Goal: Task Accomplishment & Management: Use online tool/utility

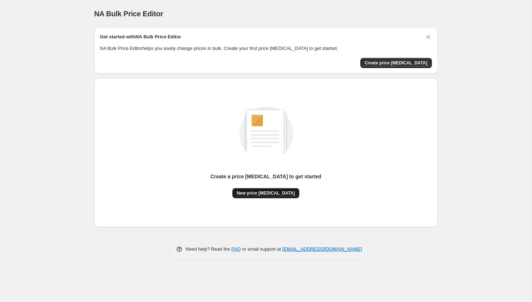
click at [288, 193] on span "New price [MEDICAL_DATA]" at bounding box center [266, 193] width 58 height 6
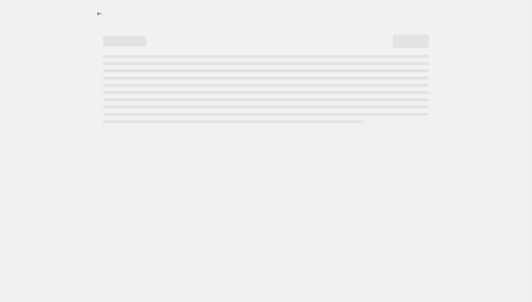
select select "percentage"
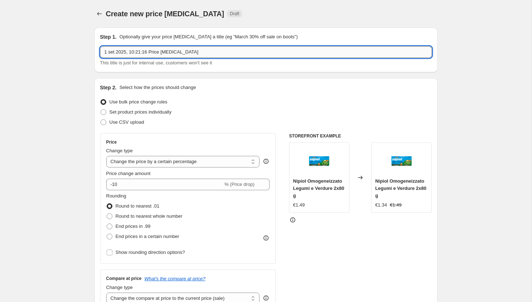
click at [154, 54] on input "1 set 2025, 10:21:16 Price [MEDICAL_DATA]" at bounding box center [266, 52] width 332 height 12
type input "PCJ Back to school IOBMBAP0825"
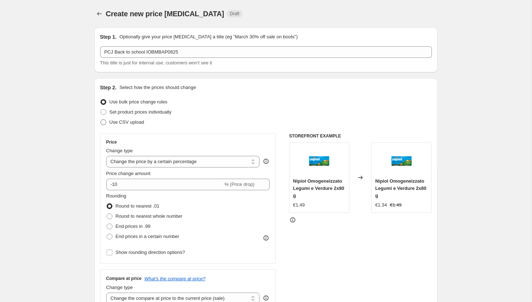
click at [114, 124] on span "Use CSV upload" at bounding box center [126, 121] width 35 height 5
click at [101, 120] on input "Use CSV upload" at bounding box center [100, 119] width 0 height 0
radio input "true"
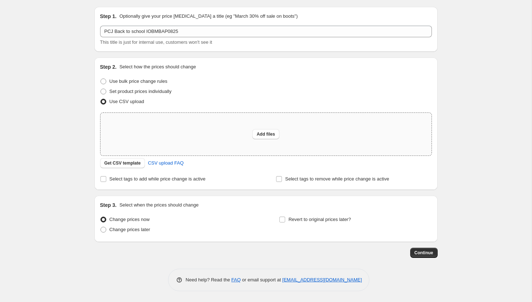
scroll to position [21, 0]
click at [173, 176] on span "Select tags to add while price change is active" at bounding box center [157, 178] width 96 height 5
click at [106, 176] on input "Select tags to add while price change is active" at bounding box center [103, 179] width 6 height 6
checkbox input "true"
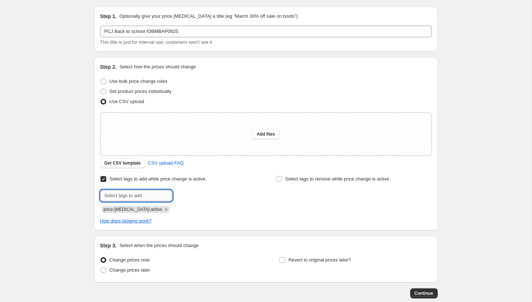
click at [148, 197] on input "text" at bounding box center [136, 196] width 72 height 12
type input "IOBMBAP0825"
click at [163, 209] on icon "Remove price-change-job-active" at bounding box center [166, 209] width 7 height 7
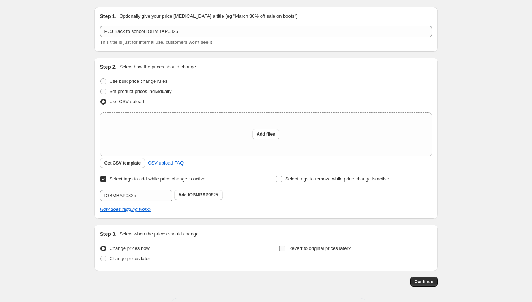
click at [300, 246] on span "Revert to original prices later?" at bounding box center [319, 247] width 62 height 5
click at [285, 246] on input "Revert to original prices later?" at bounding box center [282, 248] width 6 height 6
checkbox input "true"
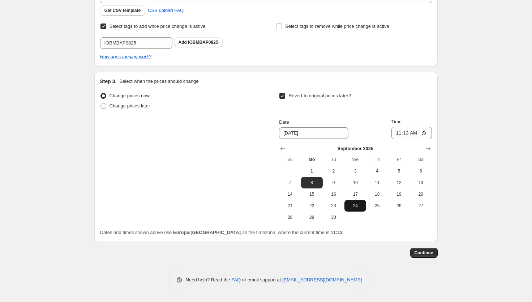
scroll to position [174, 0]
click at [315, 195] on span "15" at bounding box center [312, 194] width 16 height 6
type input "[DATE]"
click at [412, 133] on input "11:13" at bounding box center [411, 133] width 40 height 12
type input "00:00"
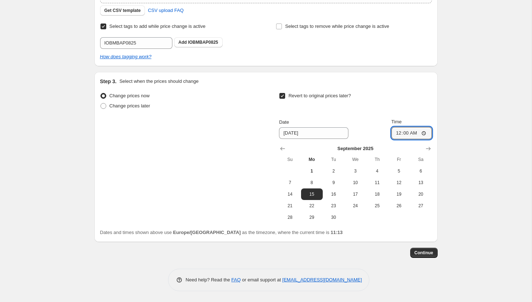
click at [384, 70] on div "Step 1. Optionally give your price [MEDICAL_DATA] a title (eg "March 30% off sa…" at bounding box center [263, 53] width 349 height 409
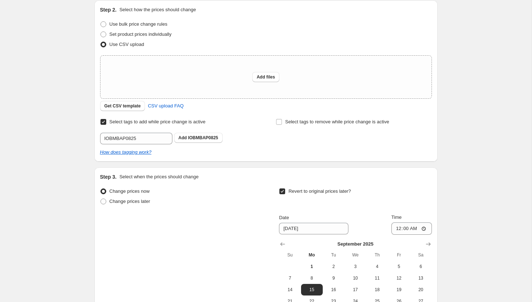
scroll to position [74, 0]
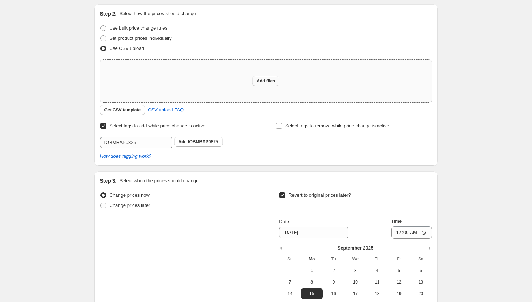
click at [256, 78] on button "Add files" at bounding box center [265, 81] width 27 height 10
type input "C:\fakepath\csv_template_user_45958 - csv_template_user_45958.csv"
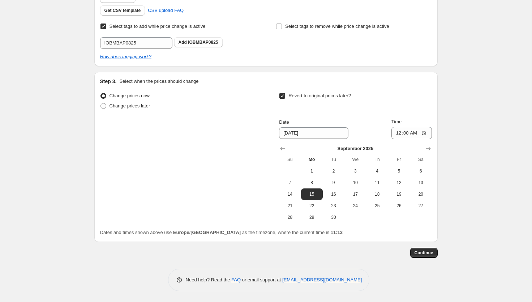
scroll to position [186, 0]
click at [418, 252] on span "Continue" at bounding box center [423, 253] width 19 height 6
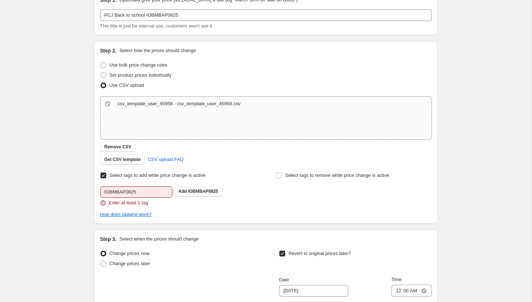
scroll to position [83, 0]
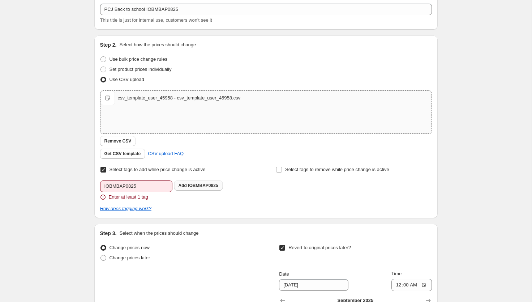
click at [195, 186] on span "IOBMBAP0825" at bounding box center [203, 185] width 30 height 5
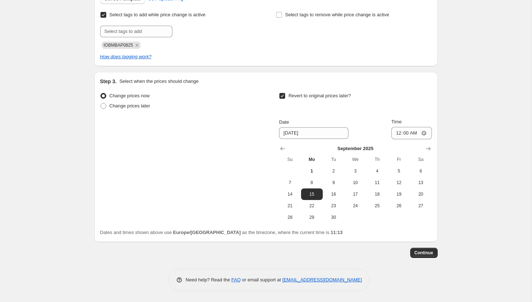
scroll to position [198, 0]
click at [423, 255] on span "Continue" at bounding box center [423, 253] width 19 height 6
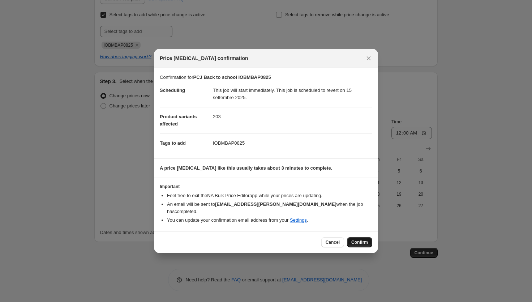
click at [362, 239] on span "Confirm" at bounding box center [359, 242] width 17 height 6
